Goal: Browse casually

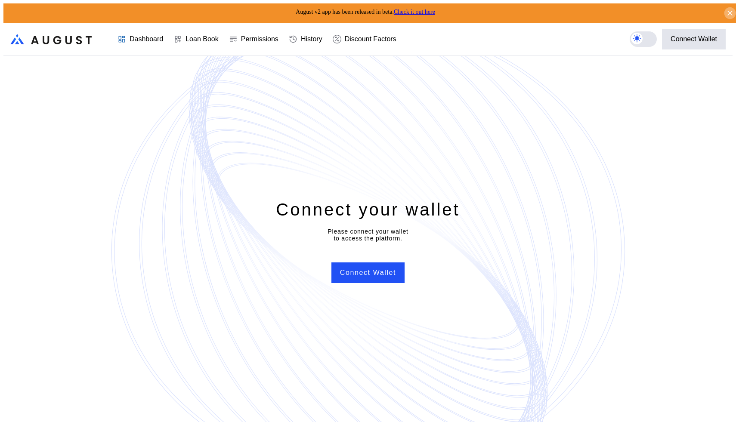
click at [727, 11] on icon at bounding box center [729, 13] width 4 height 4
